Goal: Information Seeking & Learning: Learn about a topic

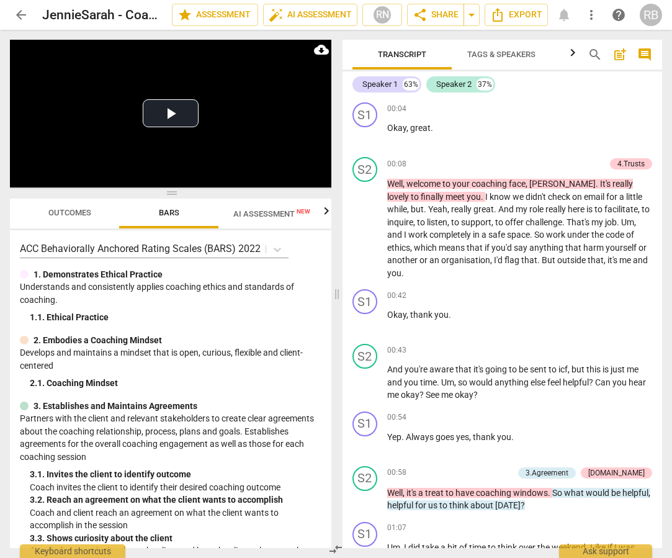
click at [25, 14] on span "arrow_back" at bounding box center [21, 14] width 15 height 15
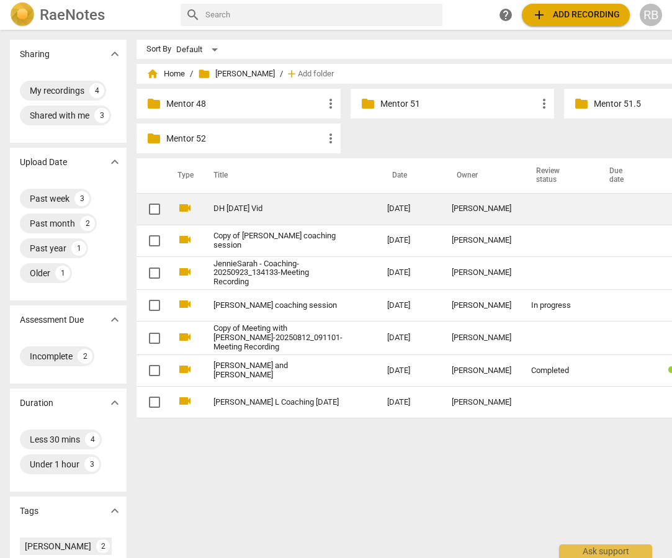
click at [442, 203] on td "[PERSON_NAME]" at bounding box center [481, 209] width 79 height 32
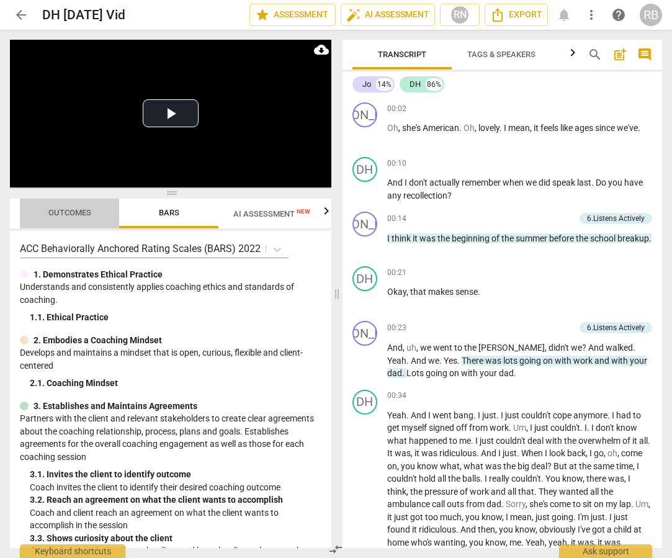
click at [66, 212] on span "Outcomes" at bounding box center [69, 212] width 43 height 9
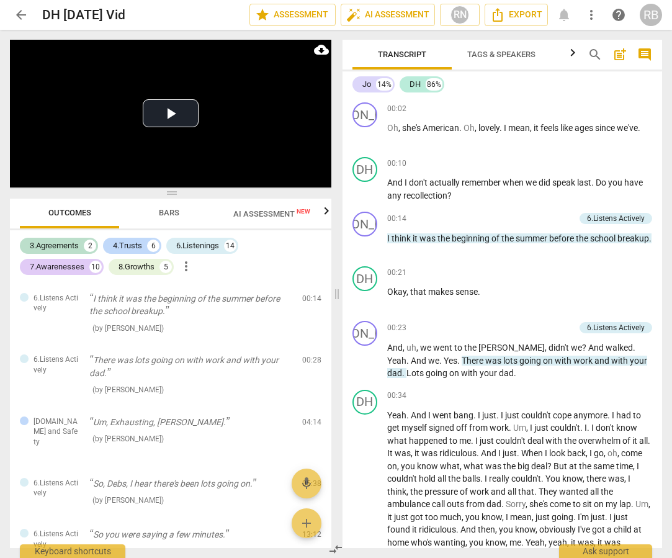
click at [266, 211] on span "AI Assessment New" at bounding box center [271, 213] width 77 height 9
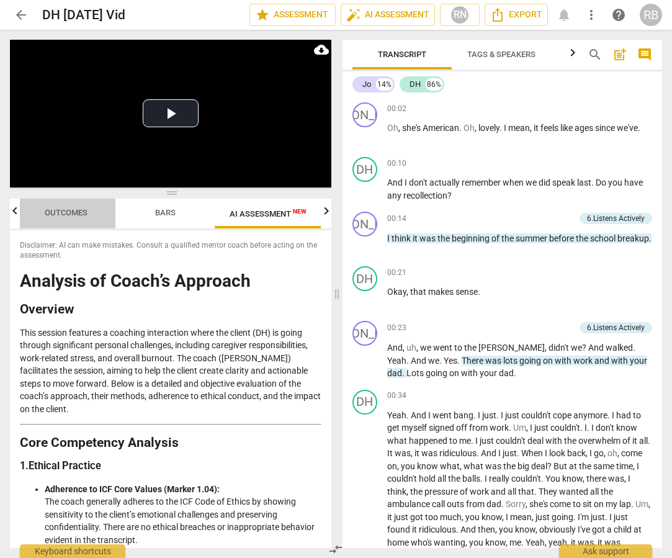
click at [62, 218] on span "Outcomes" at bounding box center [66, 213] width 73 height 17
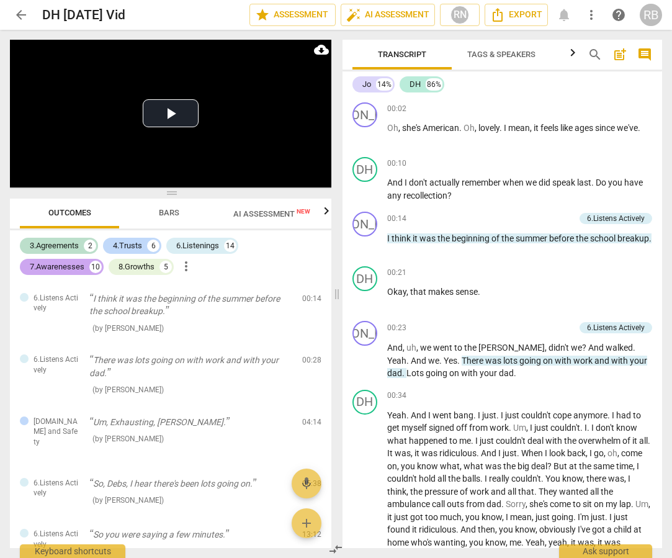
click at [69, 264] on div "7.Awarenesses" at bounding box center [57, 267] width 55 height 12
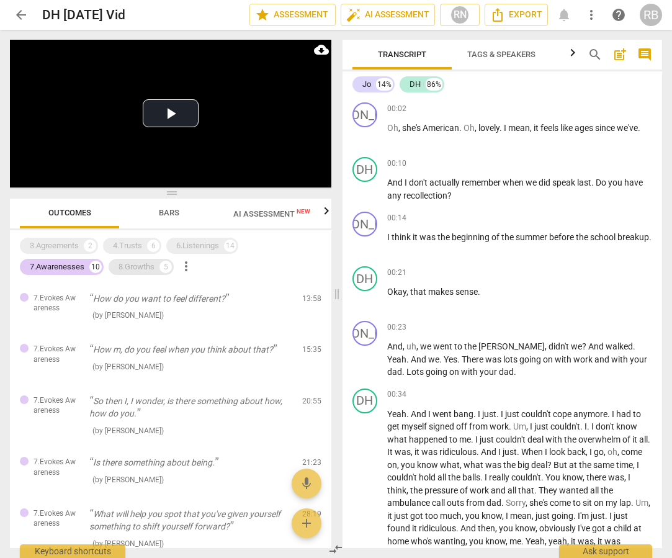
click at [168, 266] on div "5" at bounding box center [165, 267] width 12 height 12
click at [48, 267] on div "7.Awarenesses" at bounding box center [57, 267] width 55 height 12
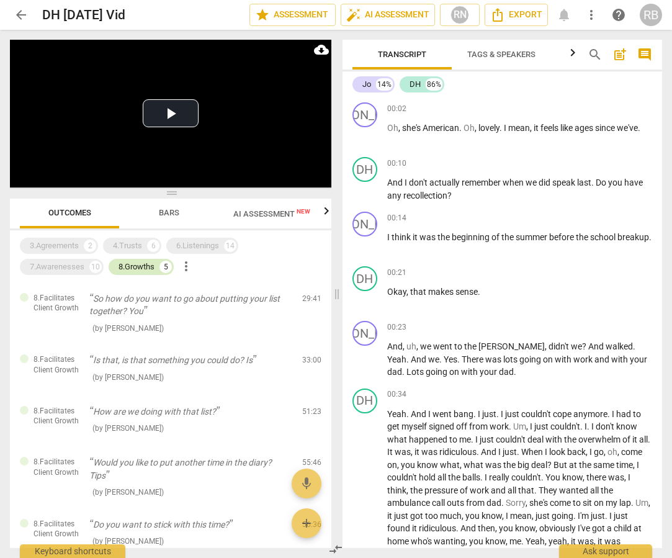
click at [145, 269] on div "8.Growths" at bounding box center [137, 267] width 36 height 12
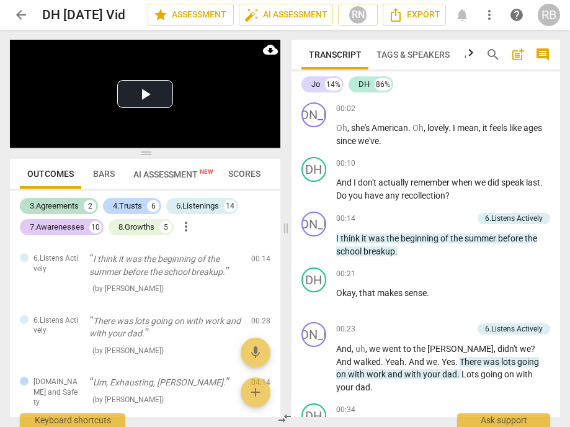
click at [162, 174] on span "AI Assessment New" at bounding box center [173, 174] width 80 height 10
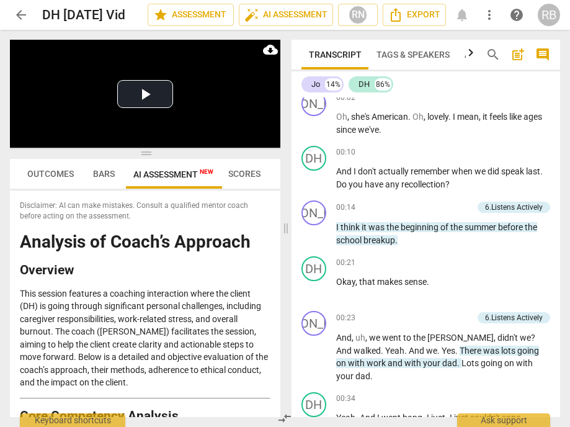
scroll to position [13, 0]
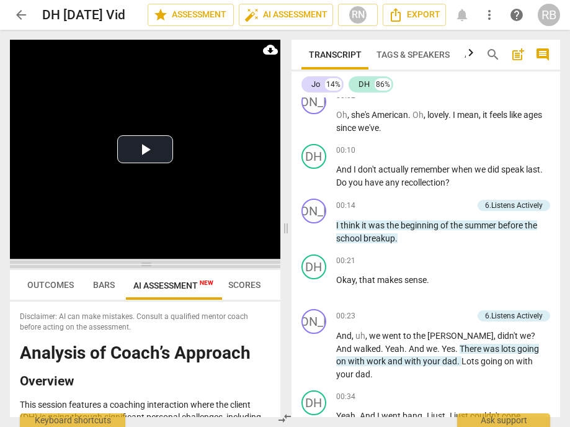
drag, startPoint x: 143, startPoint y: 155, endPoint x: 158, endPoint y: 266, distance: 112.1
click at [158, 266] on span at bounding box center [145, 264] width 271 height 7
click at [251, 215] on video at bounding box center [145, 149] width 271 height 219
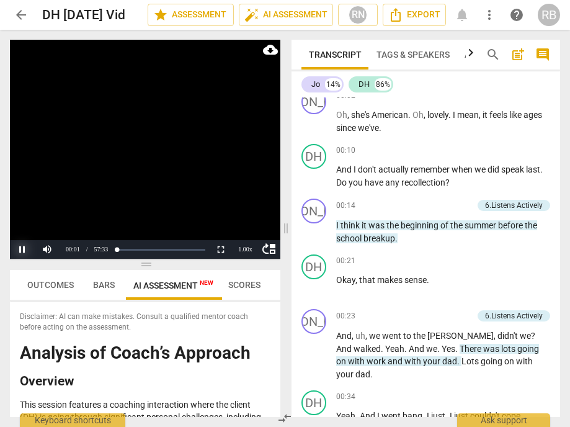
click at [20, 247] on button "Pause" at bounding box center [22, 249] width 25 height 19
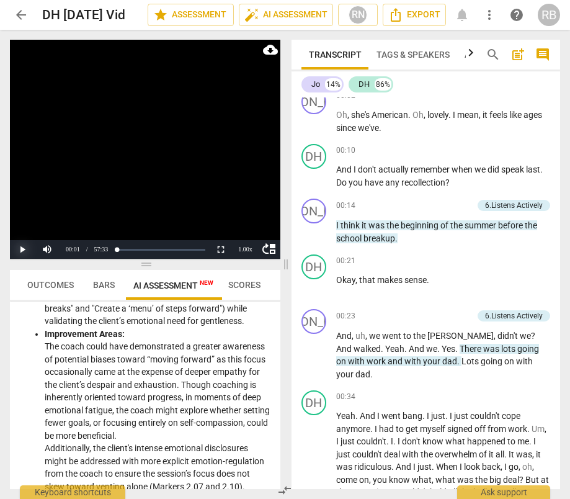
scroll to position [581, 0]
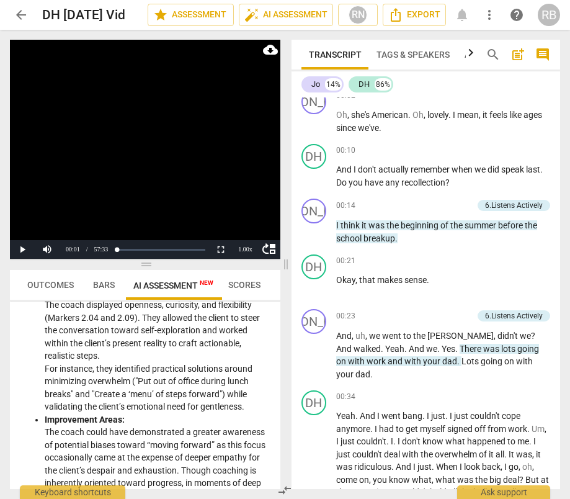
click at [37, 284] on span "Outcomes" at bounding box center [50, 285] width 47 height 10
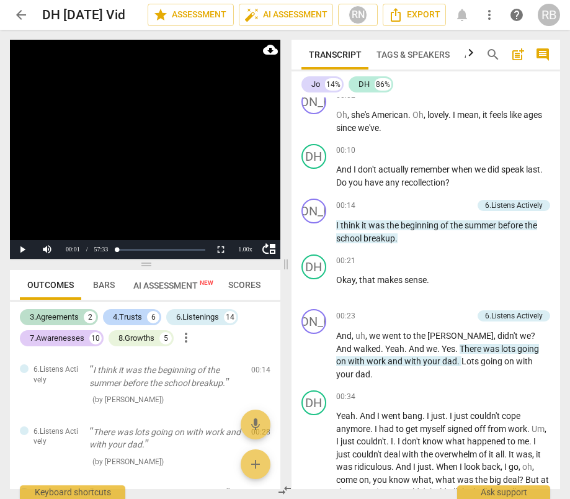
click at [179, 281] on span "AI Assessment New" at bounding box center [173, 286] width 80 height 10
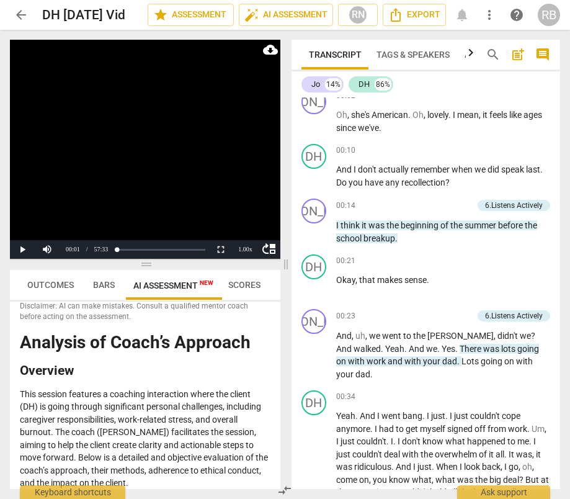
scroll to position [11, 0]
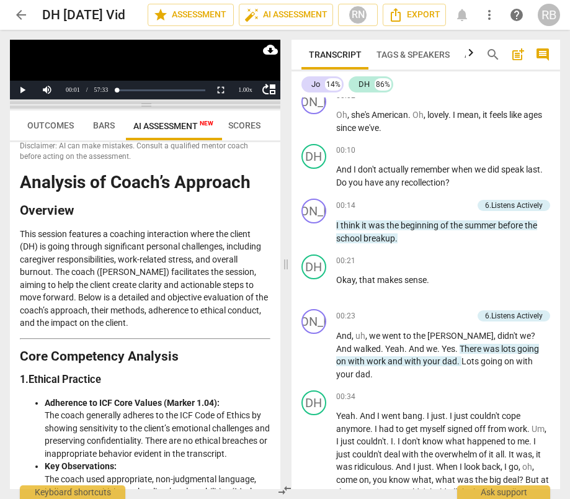
drag, startPoint x: 146, startPoint y: 266, endPoint x: 155, endPoint y: 97, distance: 169.6
click at [155, 101] on span at bounding box center [145, 104] width 271 height 7
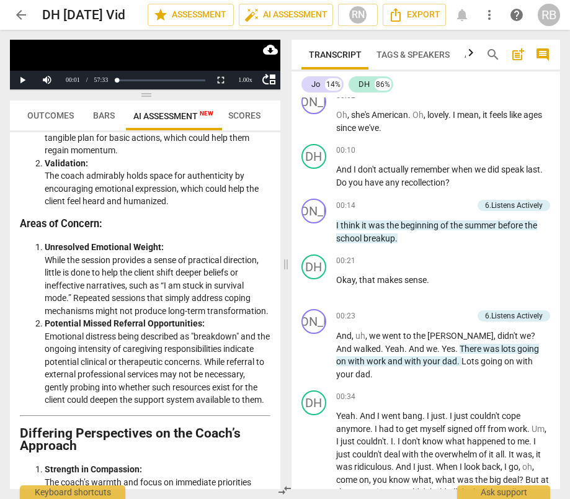
scroll to position [2240, 0]
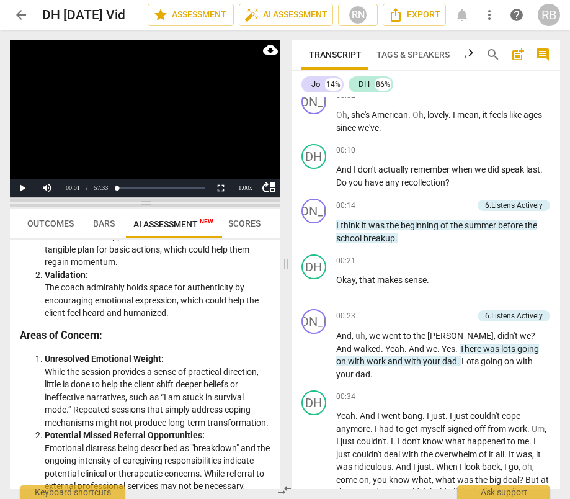
drag, startPoint x: 151, startPoint y: 92, endPoint x: 166, endPoint y: 200, distance: 109.0
click at [166, 200] on span at bounding box center [145, 202] width 271 height 7
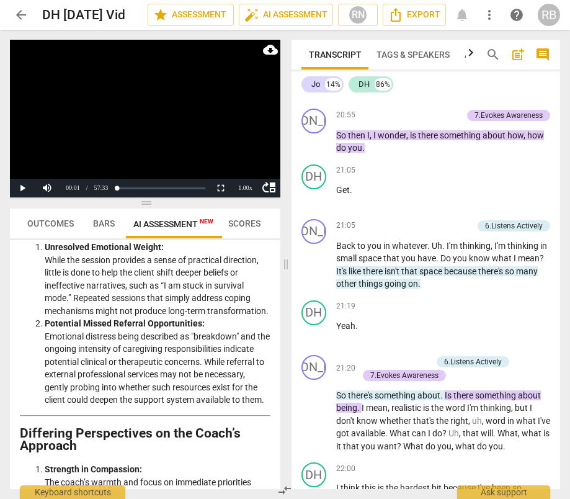
scroll to position [5127, 0]
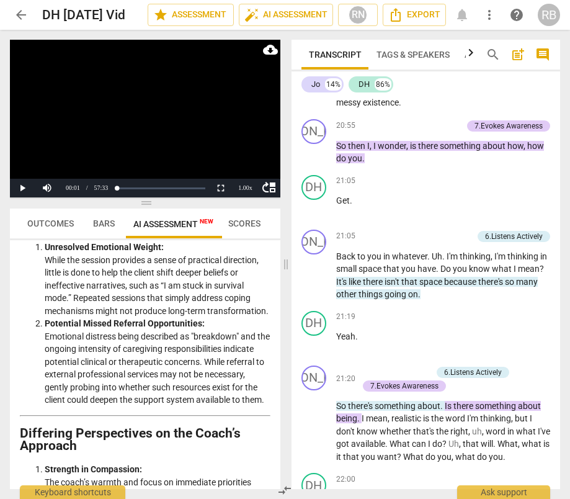
click at [503, 82] on span "I'm" at bounding box center [509, 77] width 13 height 10
drag, startPoint x: 397, startPoint y: 166, endPoint x: 440, endPoint y: 182, distance: 46.1
click at [503, 82] on span "I'm" at bounding box center [509, 77] width 13 height 10
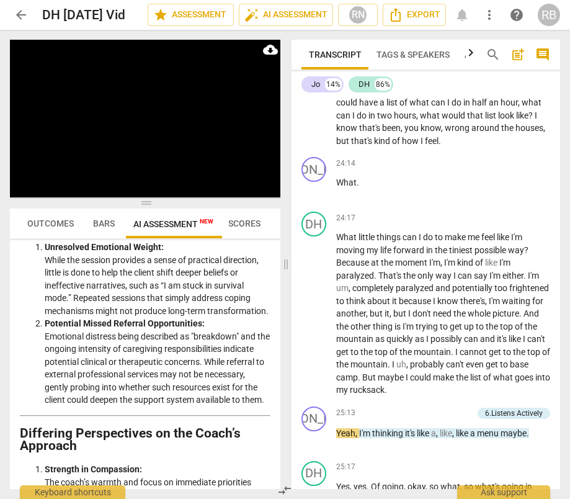
scroll to position [6319, 0]
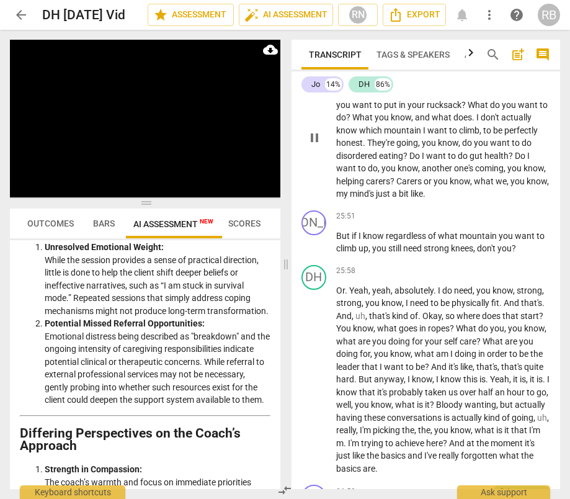
click at [320, 145] on span "pause" at bounding box center [314, 137] width 15 height 15
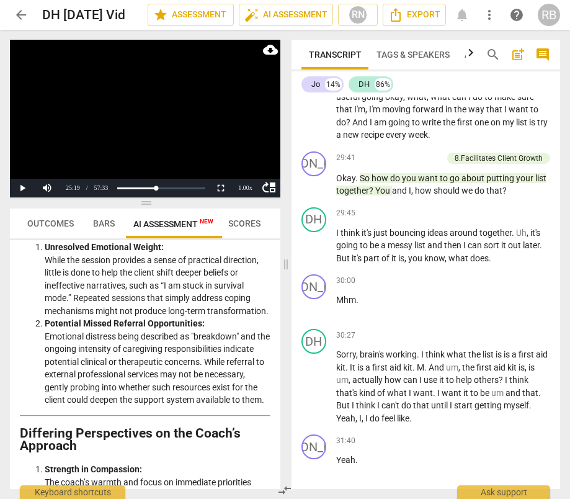
scroll to position [7226, 0]
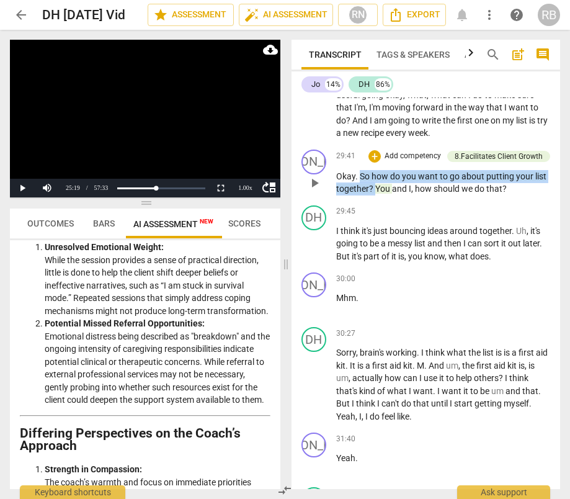
drag, startPoint x: 360, startPoint y: 248, endPoint x: 375, endPoint y: 266, distance: 23.8
click at [375, 195] on p "Okay . So how do you want to go about putting your list together ? You and I , …" at bounding box center [443, 182] width 215 height 25
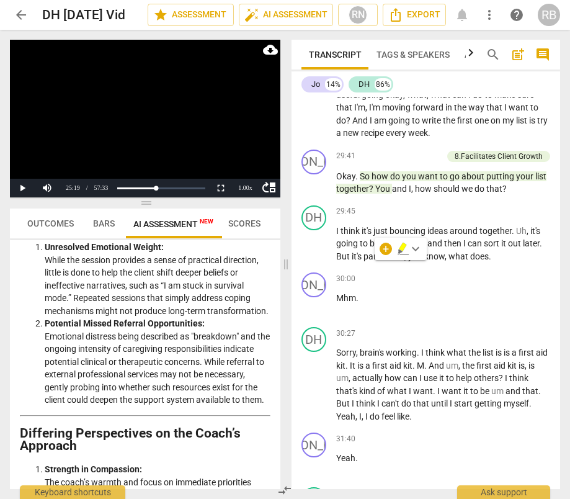
click at [483, 140] on p "I think just ideas , I think , you know , I don't think because it's something …" at bounding box center [443, 69] width 215 height 140
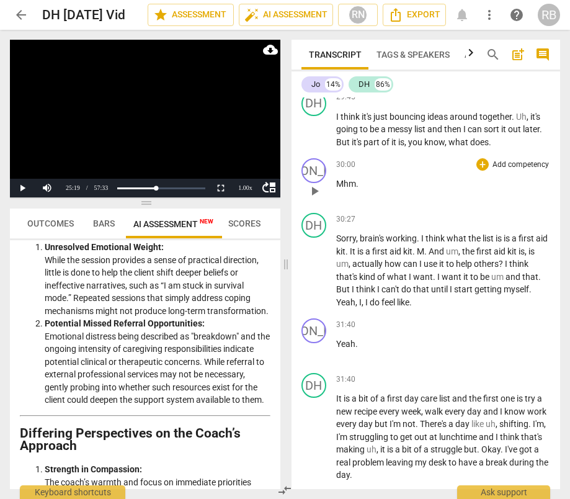
scroll to position [7341, 0]
click at [313, 278] on span "play_arrow" at bounding box center [314, 270] width 15 height 15
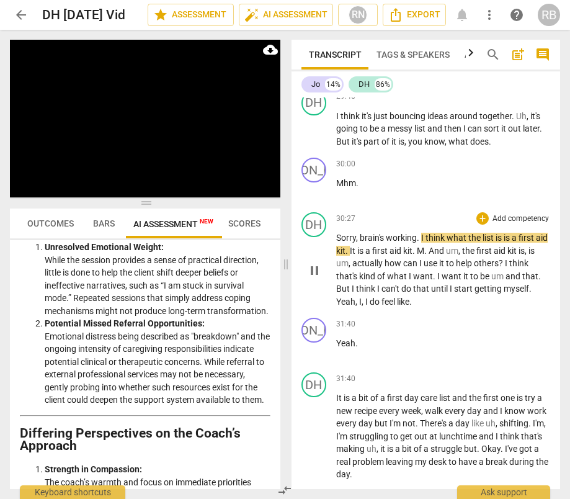
click at [312, 278] on span "pause" at bounding box center [314, 270] width 15 height 15
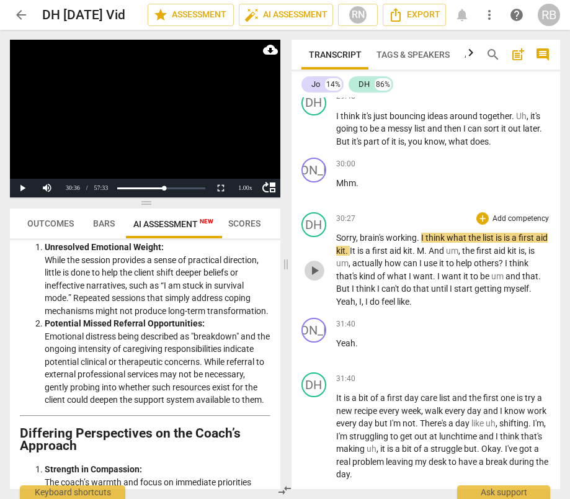
click at [315, 278] on span "play_arrow" at bounding box center [314, 270] width 15 height 15
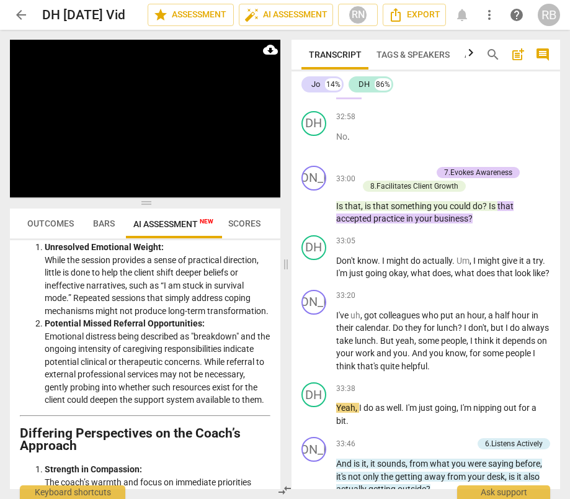
scroll to position [8550, 0]
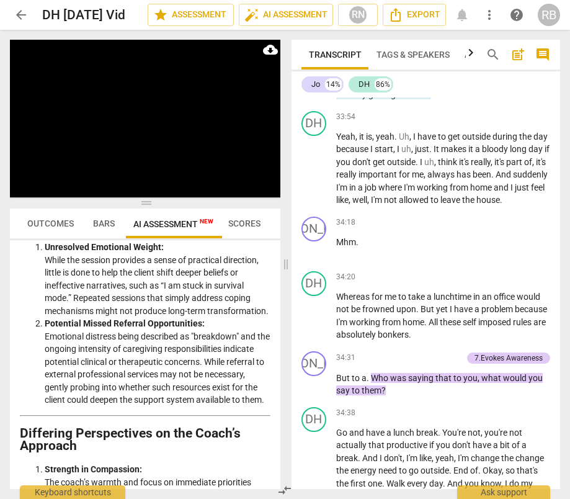
click at [315, 89] on span "pause" at bounding box center [314, 81] width 15 height 15
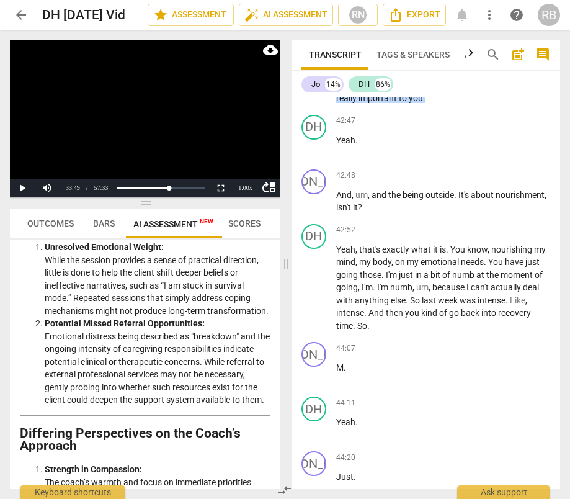
scroll to position [10776, 0]
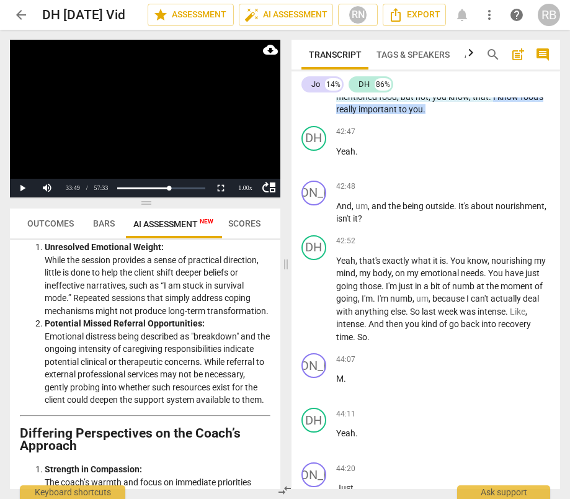
click at [337, 51] on span "So" at bounding box center [342, 46] width 12 height 10
click at [336, 112] on div "play_arrow pause" at bounding box center [321, 71] width 32 height 82
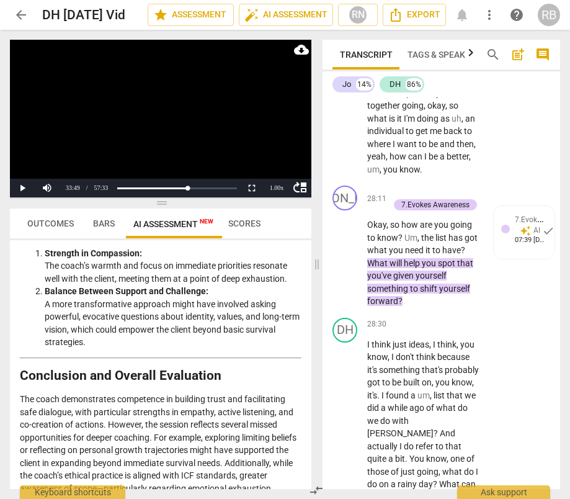
scroll to position [2123, 0]
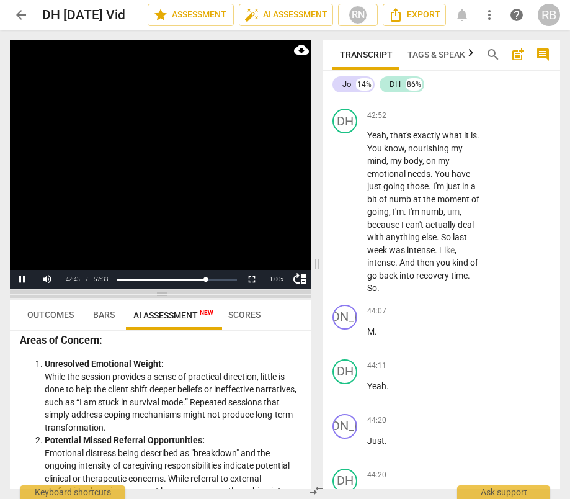
drag, startPoint x: 162, startPoint y: 204, endPoint x: 155, endPoint y: 295, distance: 91.5
click at [155, 295] on span at bounding box center [161, 293] width 302 height 7
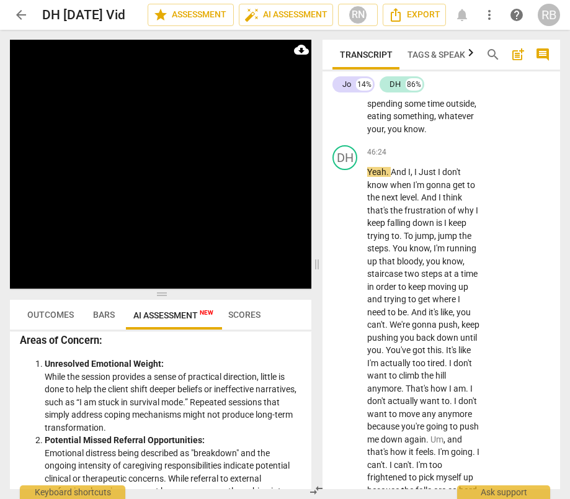
scroll to position [17932, 0]
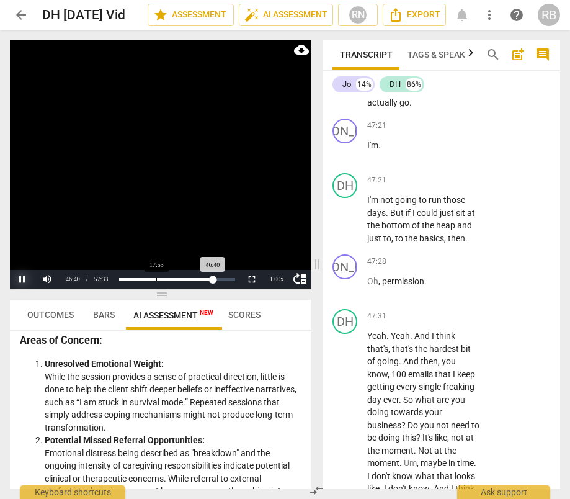
drag, startPoint x: 23, startPoint y: 280, endPoint x: 120, endPoint y: 271, distance: 97.8
click at [24, 279] on button "Pause" at bounding box center [22, 279] width 25 height 19
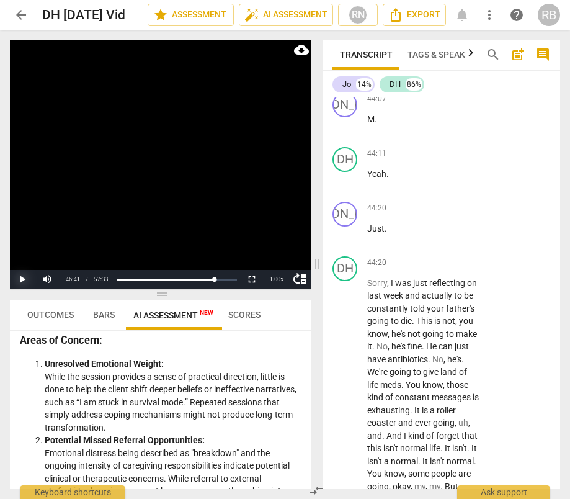
scroll to position [16561, 0]
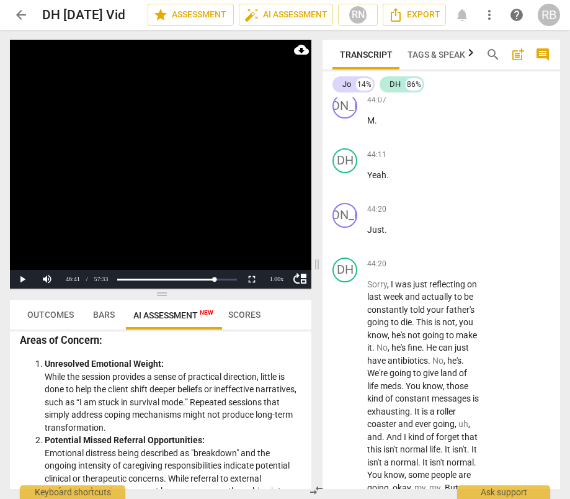
drag, startPoint x: 346, startPoint y: 187, endPoint x: 359, endPoint y: 189, distance: 13.2
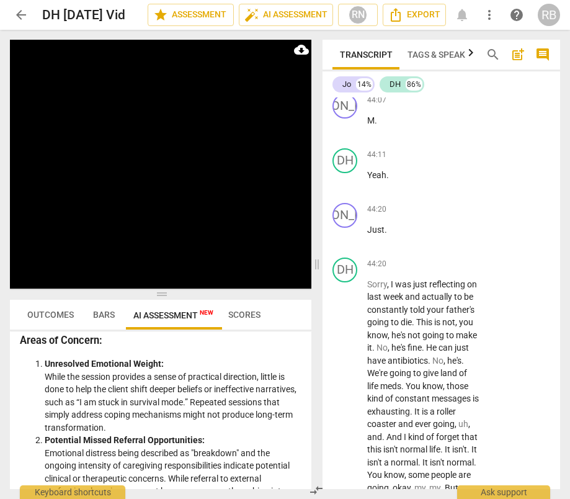
click at [344, 9] on span "pause" at bounding box center [345, 1] width 15 height 15
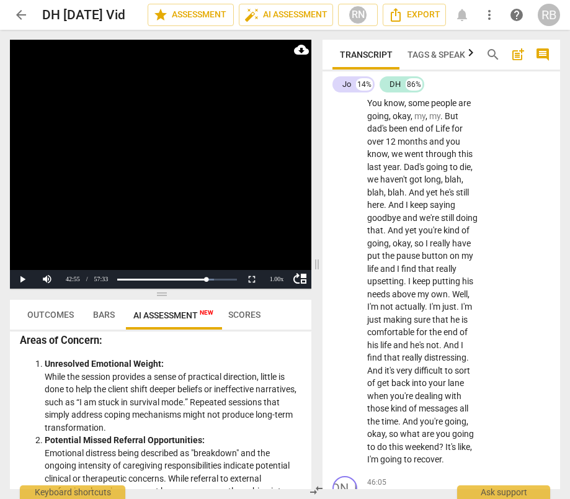
scroll to position [16931, 0]
